Goal: Transaction & Acquisition: Purchase product/service

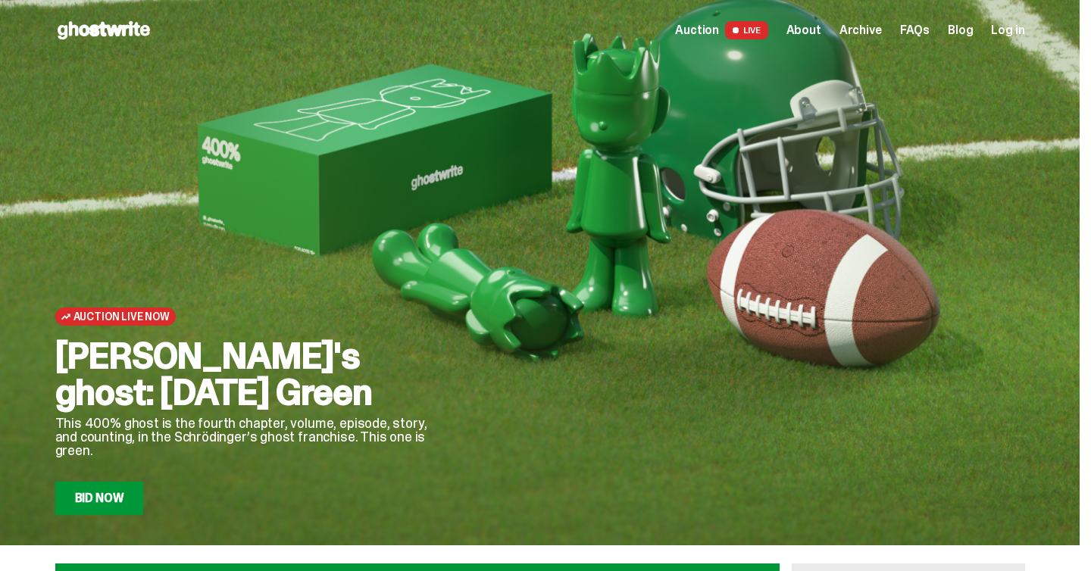
click at [879, 26] on span "Archive" at bounding box center [860, 30] width 42 height 12
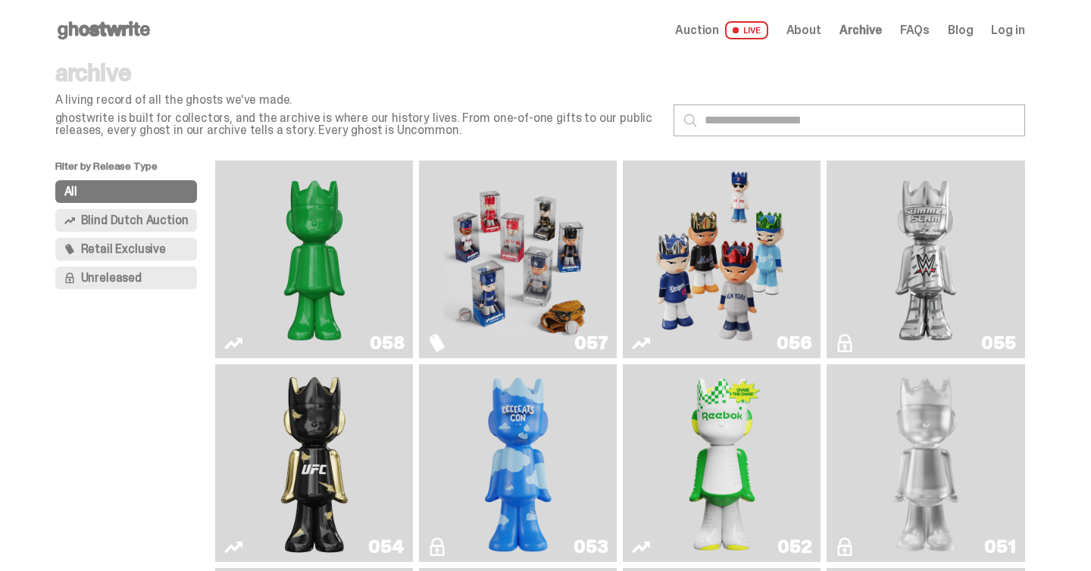
click at [742, 292] on img "Game Face (2025)" at bounding box center [722, 260] width 148 height 186
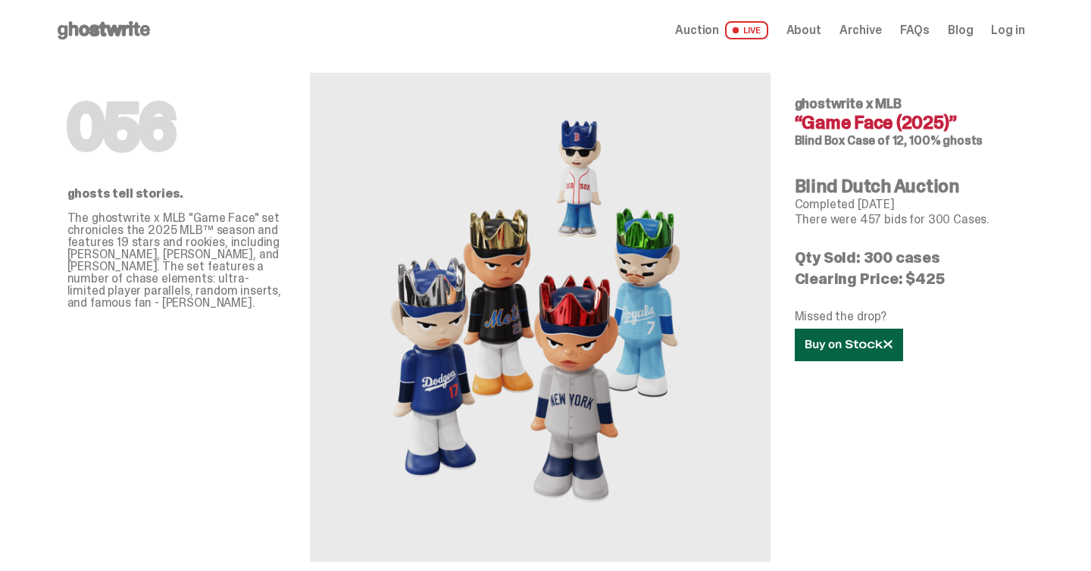
click at [886, 352] on link at bounding box center [849, 345] width 108 height 33
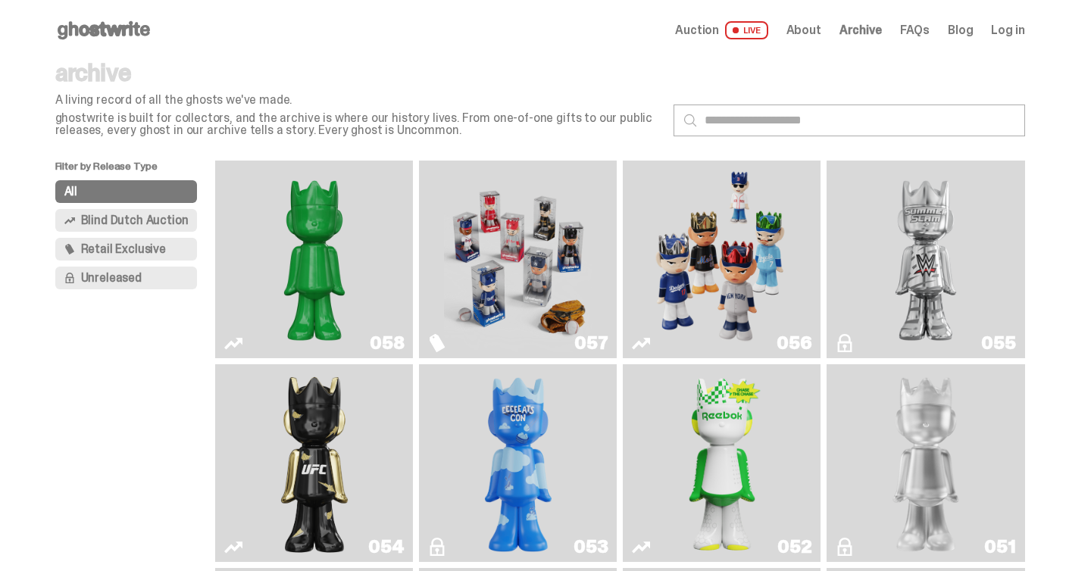
click at [551, 218] on img "Game Face (2025)" at bounding box center [518, 260] width 148 height 186
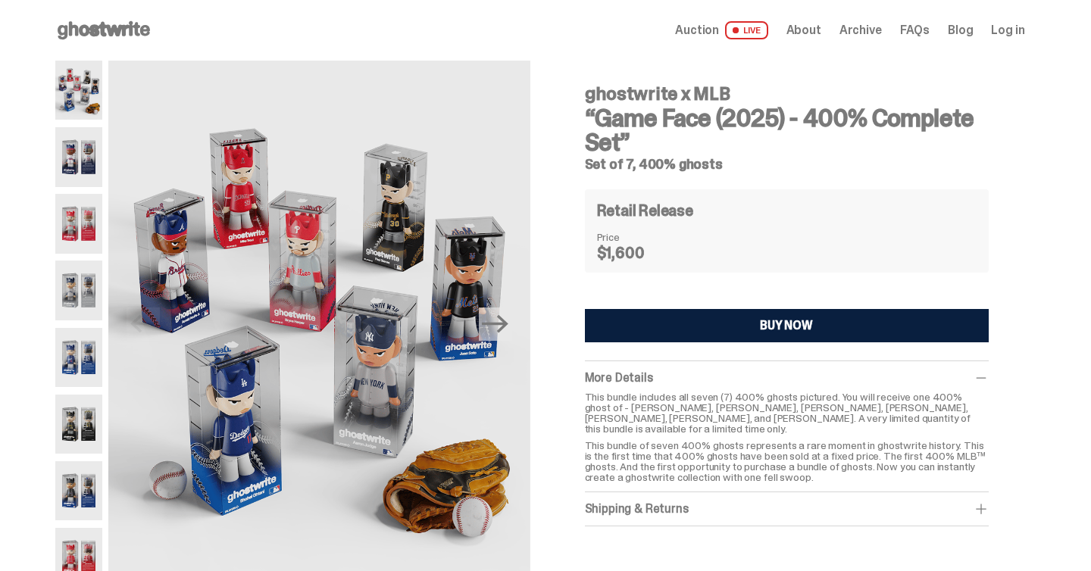
click at [721, 317] on button "BUY NOW" at bounding box center [787, 325] width 404 height 33
click at [65, 292] on img at bounding box center [79, 290] width 48 height 59
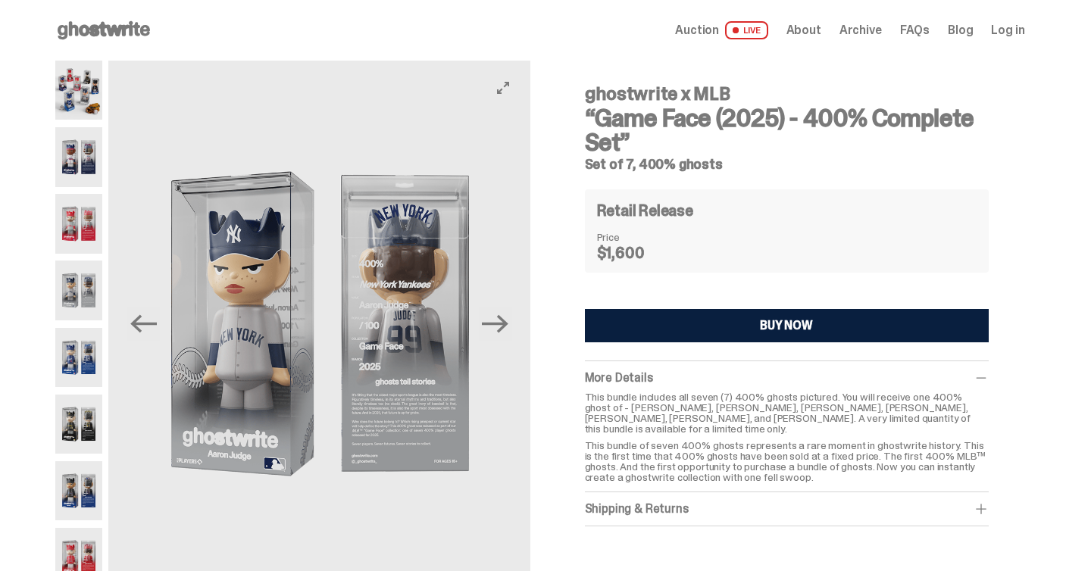
click at [91, 214] on img at bounding box center [79, 223] width 48 height 59
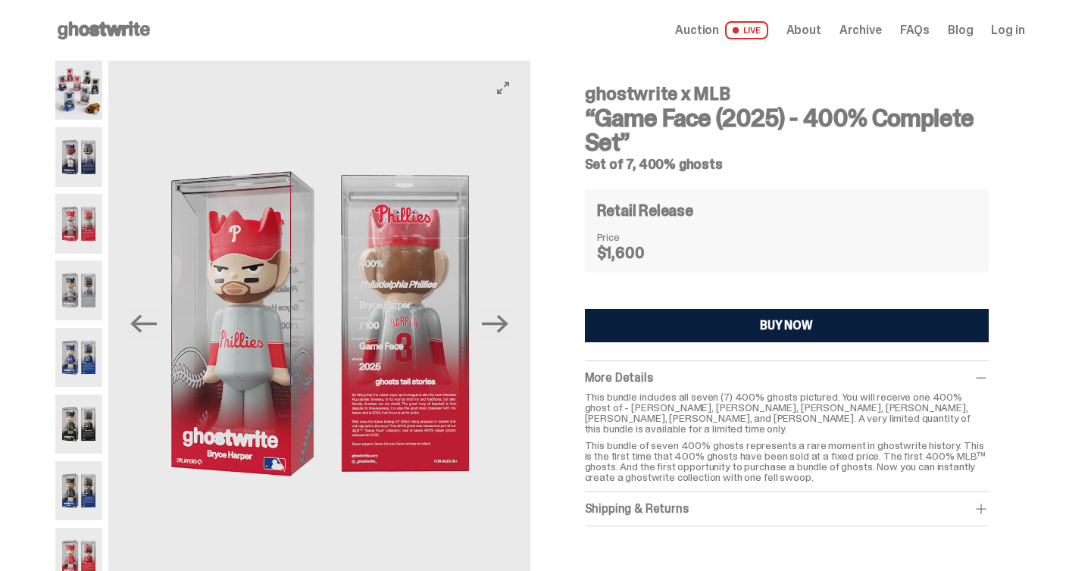
click at [88, 174] on img at bounding box center [79, 156] width 48 height 59
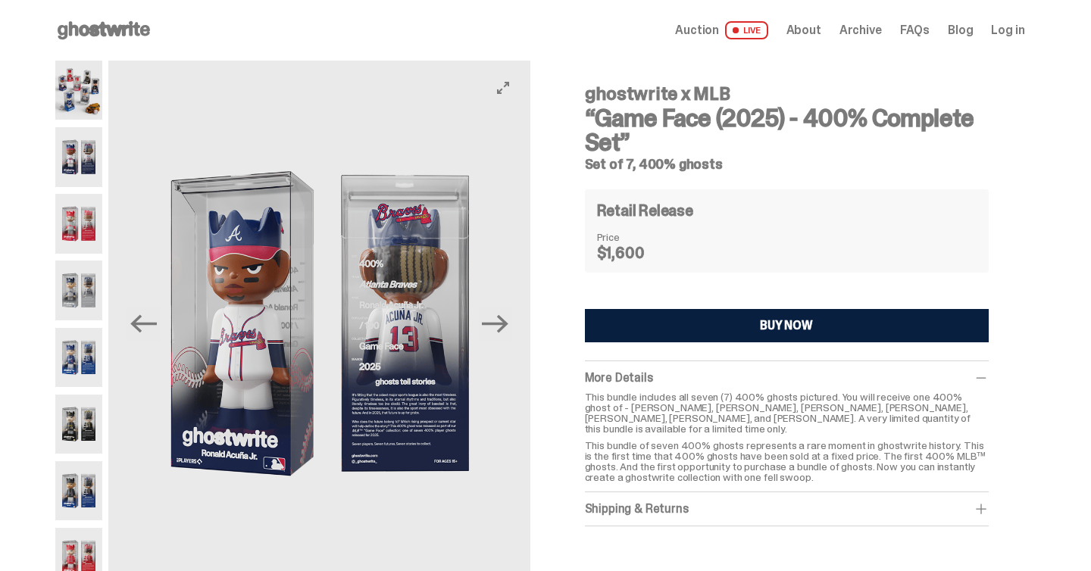
click at [56, 367] on div "ghostwrite x MLB “Game Face (2025) - 400% Complete Set” Set of 7, 400% ghosts P…" at bounding box center [540, 332] width 1080 height 542
click at [67, 431] on img at bounding box center [79, 424] width 48 height 59
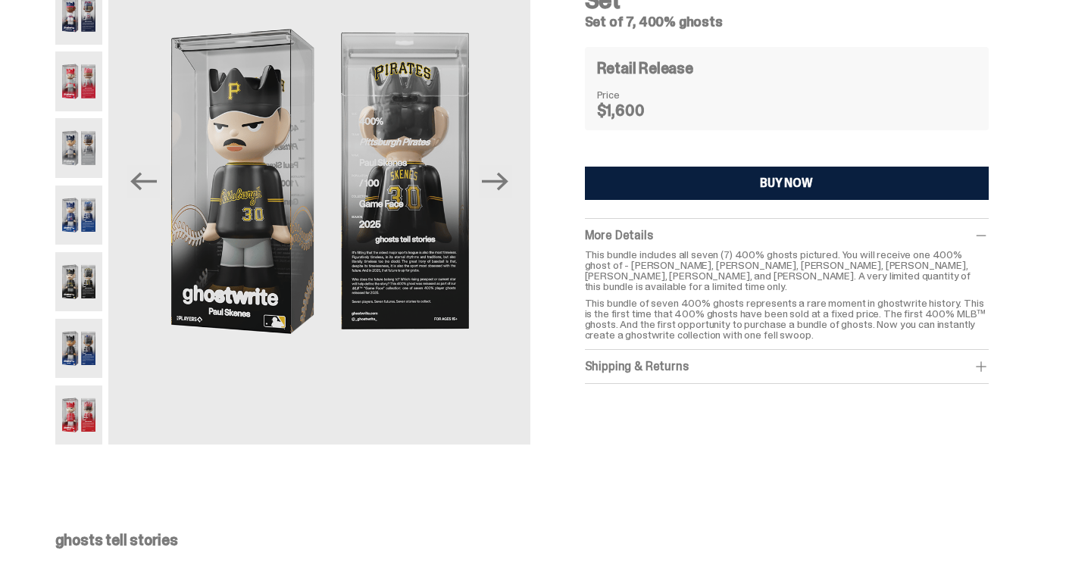
scroll to position [174, 0]
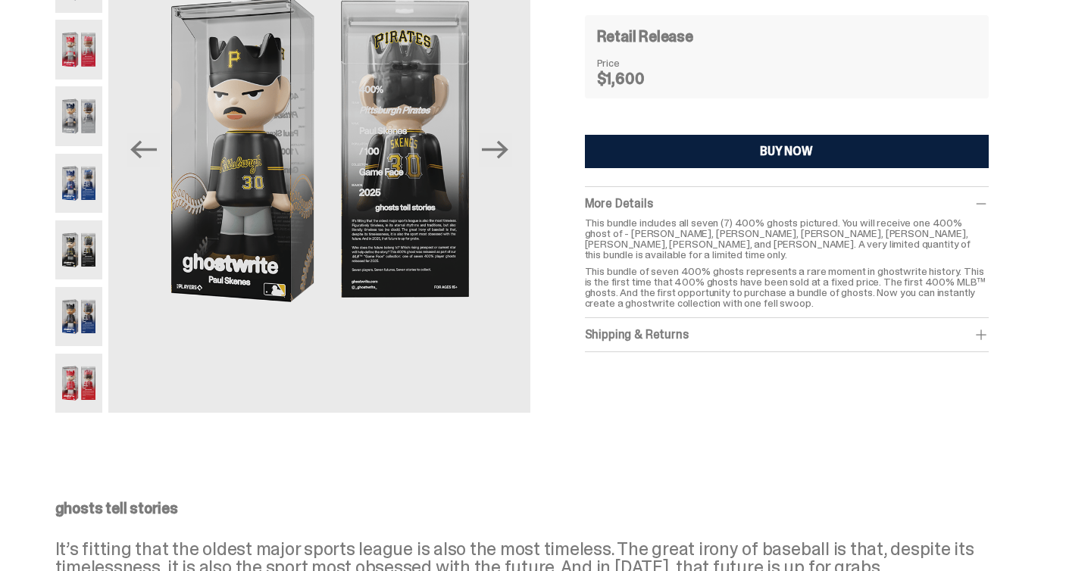
click at [93, 385] on img at bounding box center [79, 383] width 48 height 59
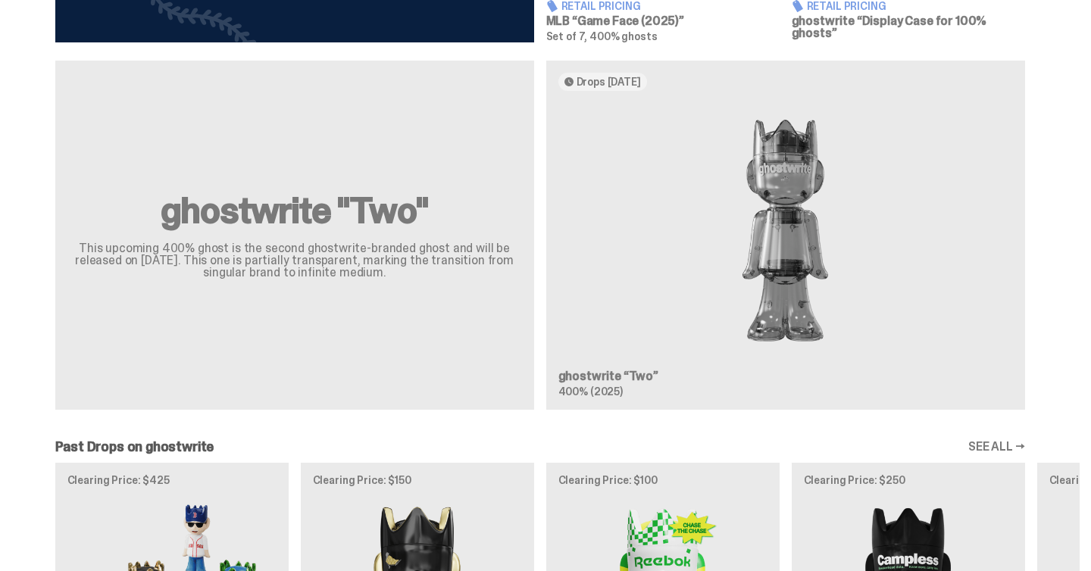
scroll to position [1243, 0]
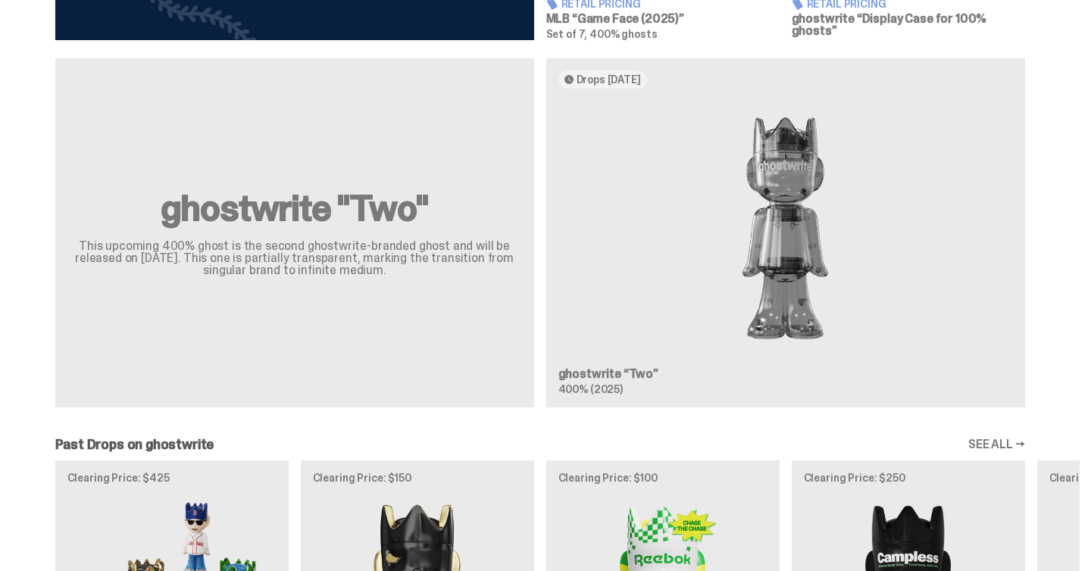
click at [802, 217] on div "ghostwrite "Two" This upcoming 400% ghost is the second ghostwrite-branded ghos…" at bounding box center [540, 239] width 1080 height 362
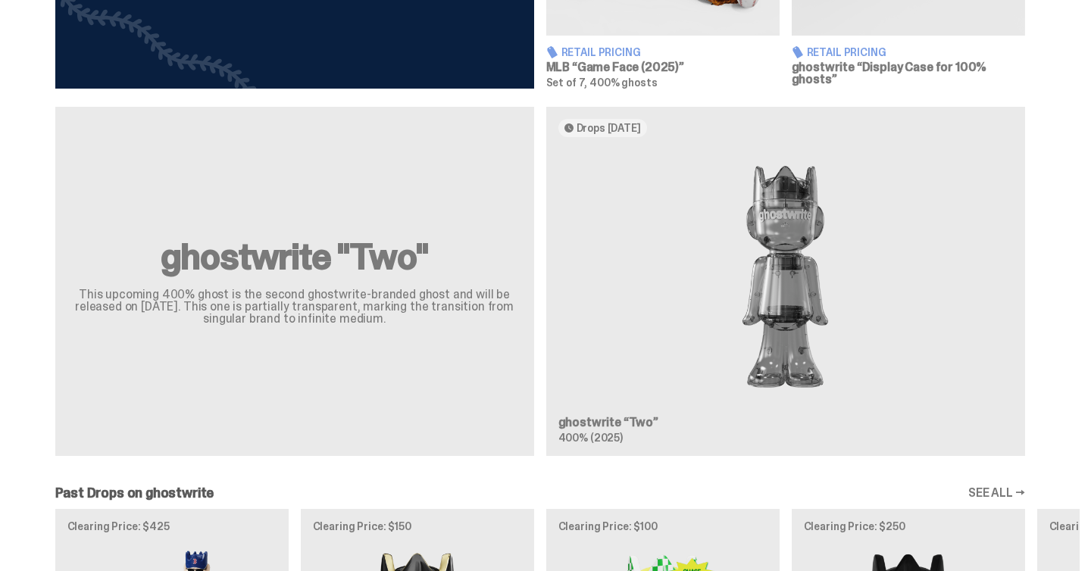
scroll to position [1171, 0]
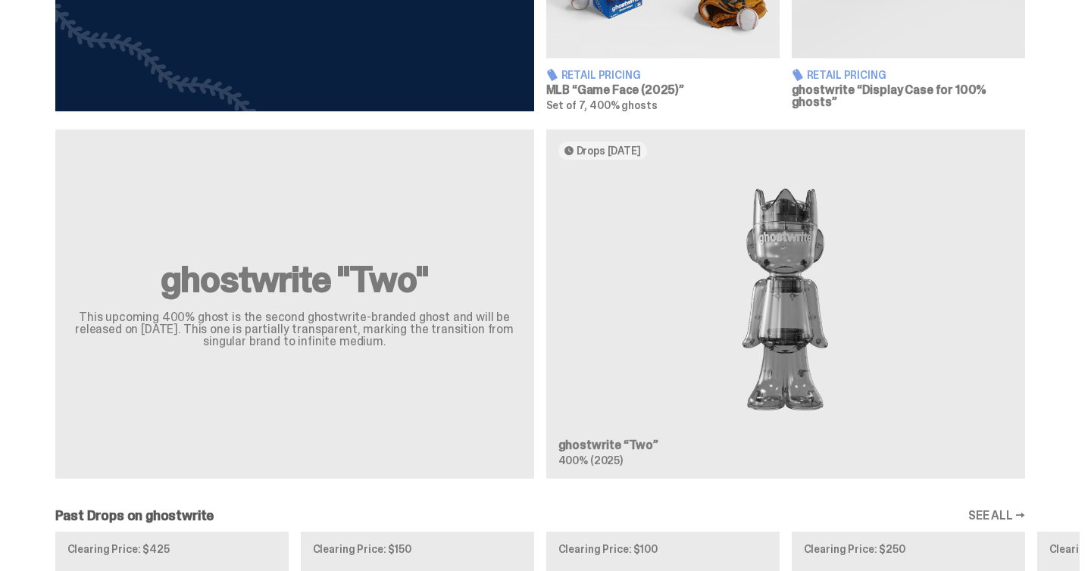
click at [812, 330] on div "ghostwrite "Two" This upcoming 400% ghost is the second ghostwrite-branded ghos…" at bounding box center [540, 311] width 1080 height 362
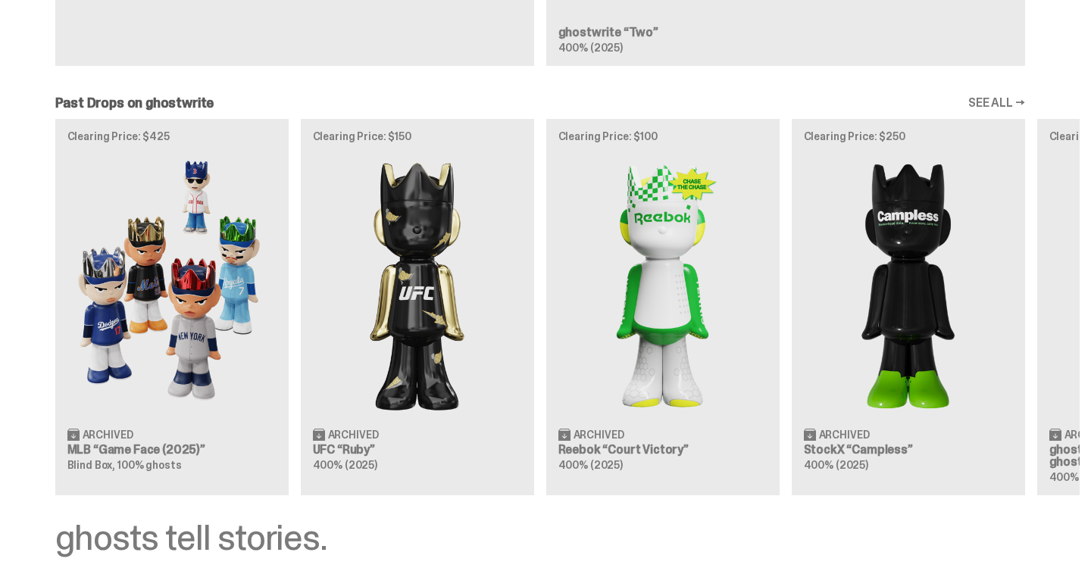
scroll to position [1593, 0]
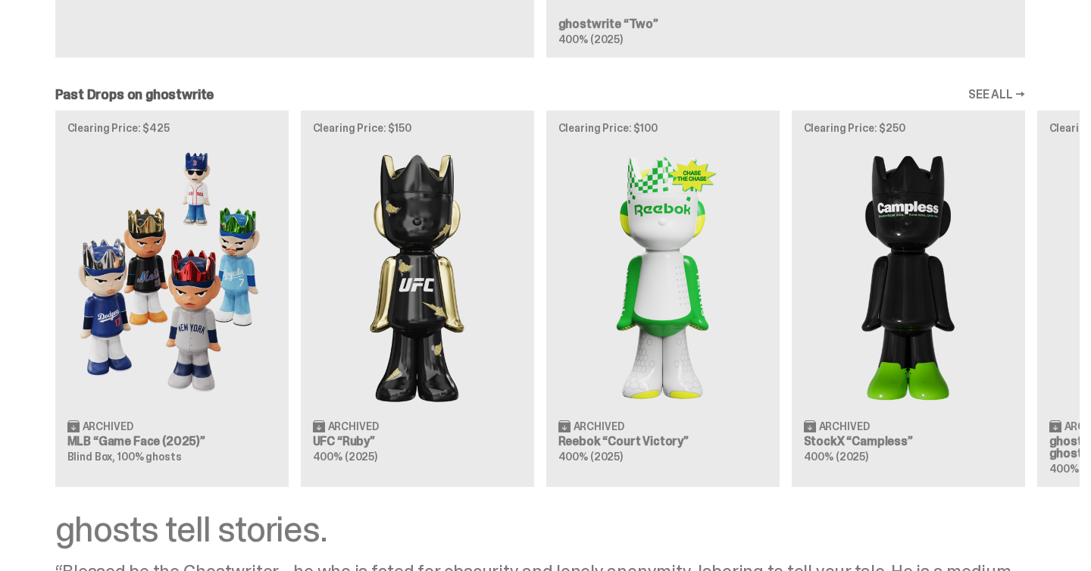
click at [649, 292] on div "Clearing Price: $425 Archived MLB “Game Face (2025)” Blind Box, 100% ghosts Cle…" at bounding box center [540, 299] width 1080 height 376
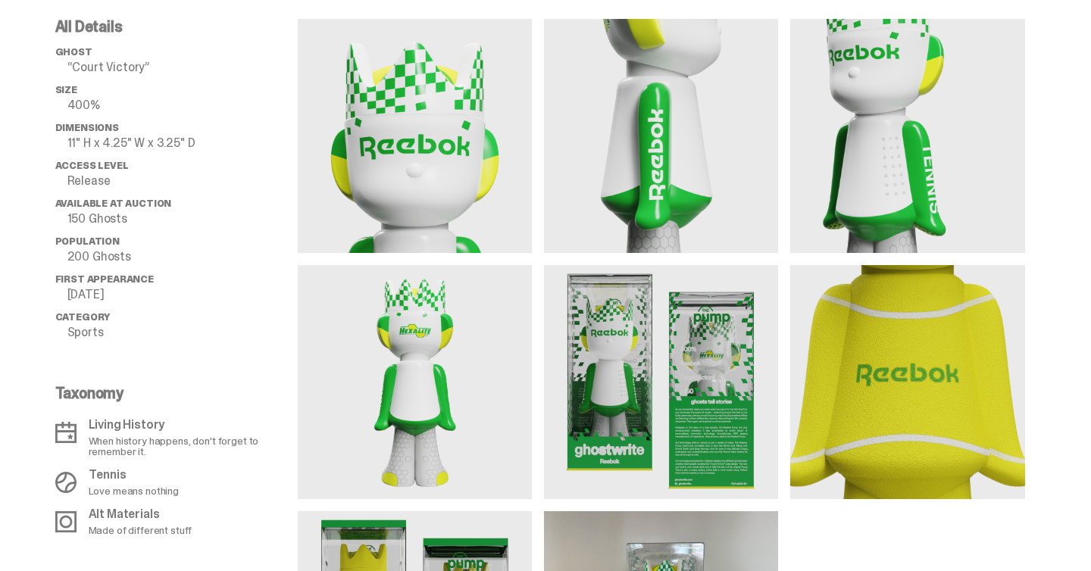
scroll to position [1147, 0]
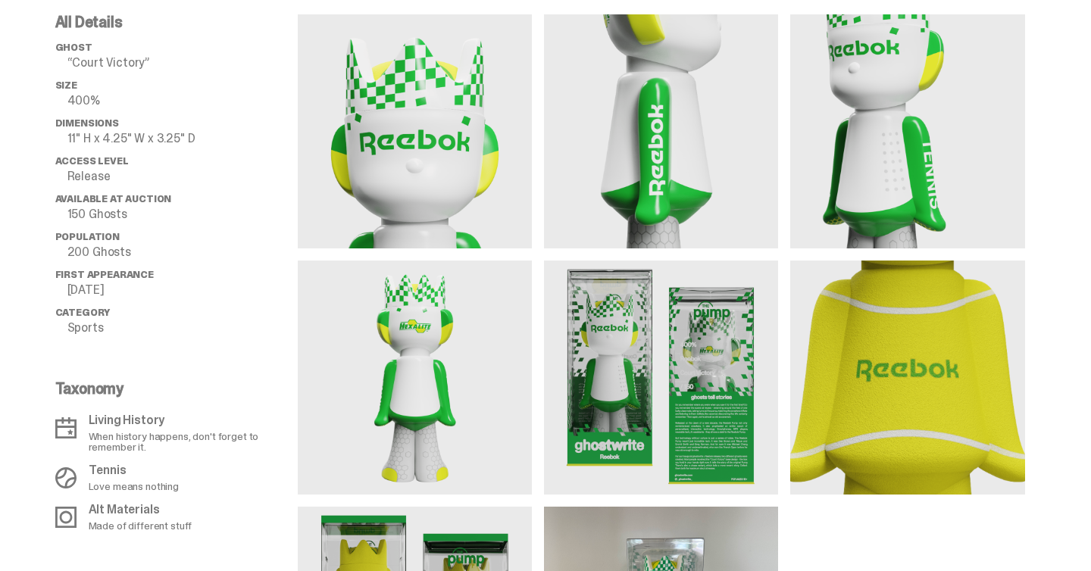
click at [927, 317] on img at bounding box center [907, 378] width 234 height 234
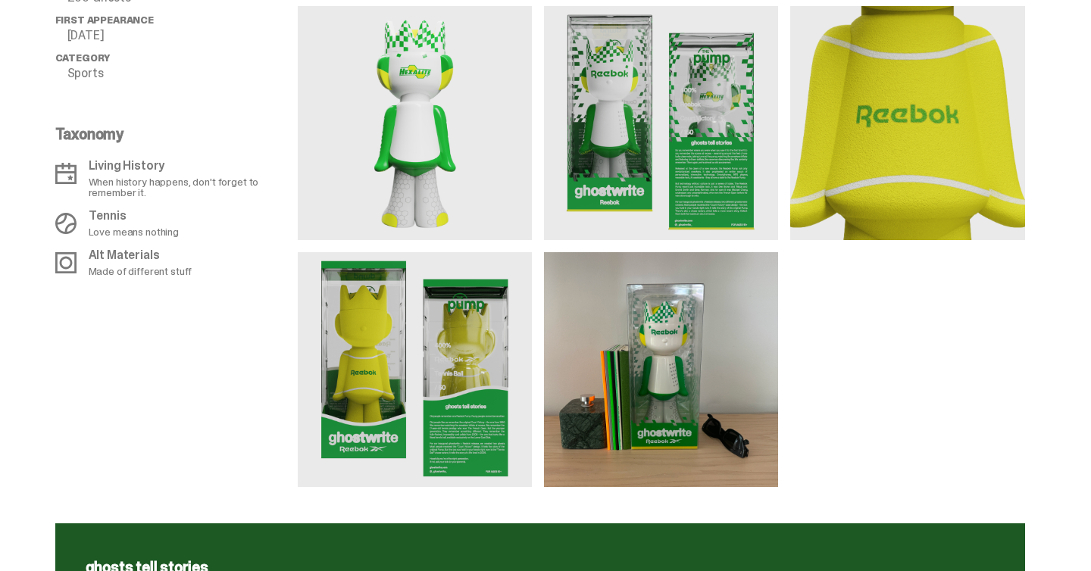
scroll to position [1404, 0]
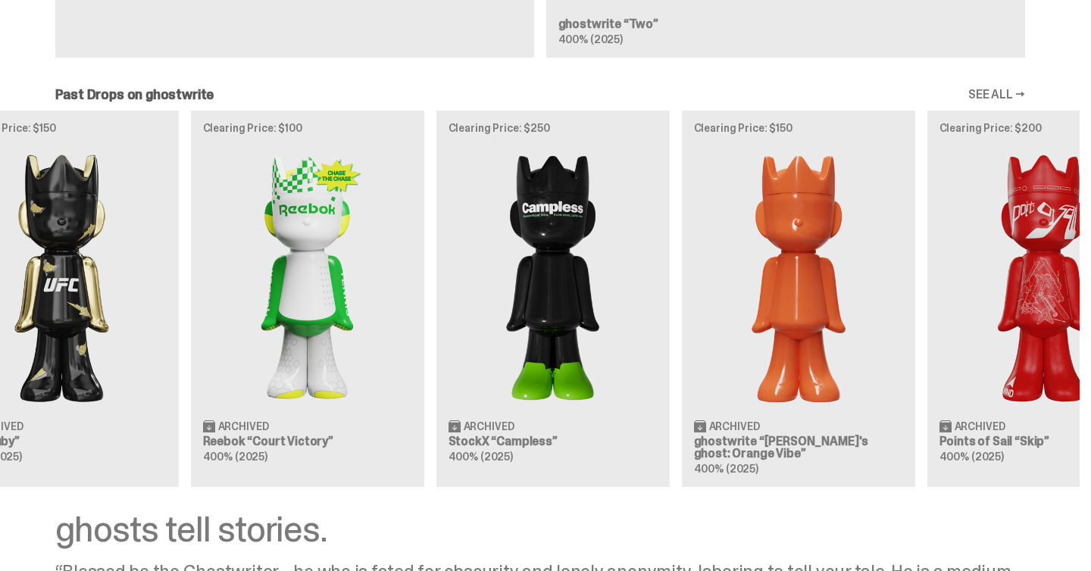
scroll to position [0, 491]
